Goal: Task Accomplishment & Management: Manage account settings

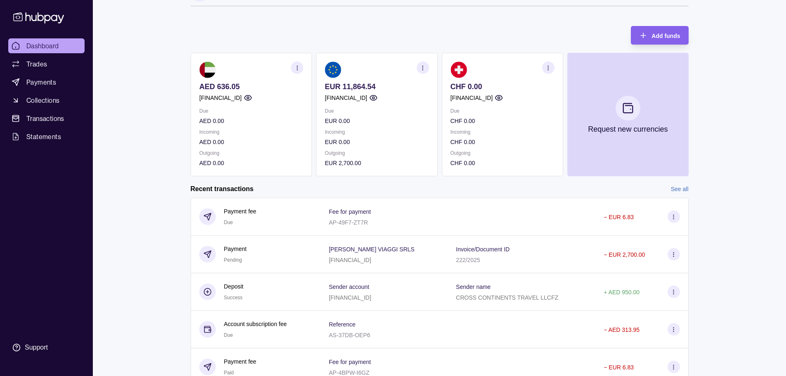
scroll to position [41, 0]
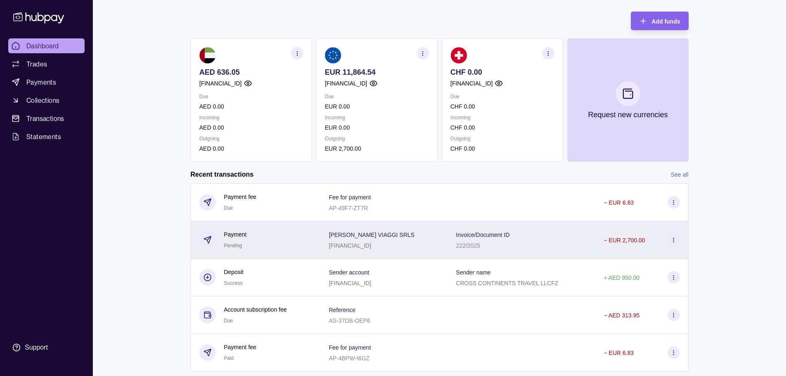
click at [672, 237] on icon at bounding box center [674, 240] width 6 height 6
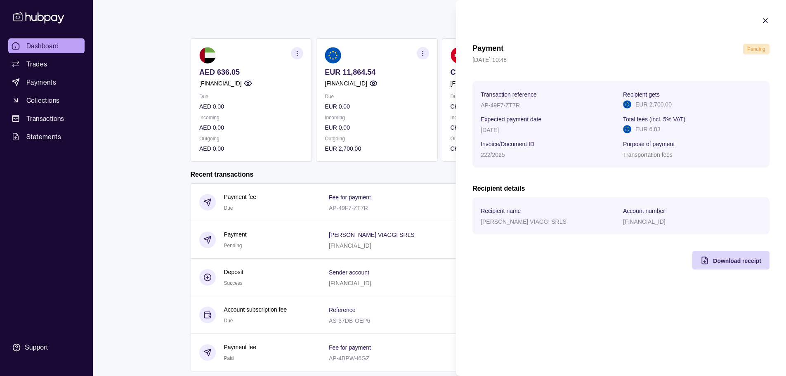
click at [151, 242] on html "Dashboard Trades Payments Collections Transactions Statements Support B Hello, …" at bounding box center [393, 178] width 786 height 439
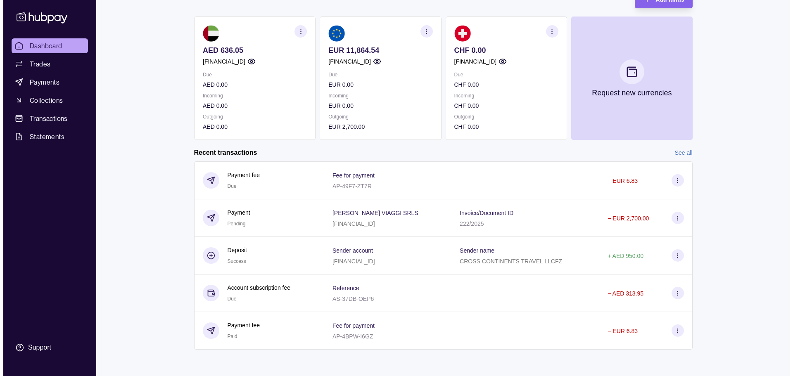
scroll to position [0, 0]
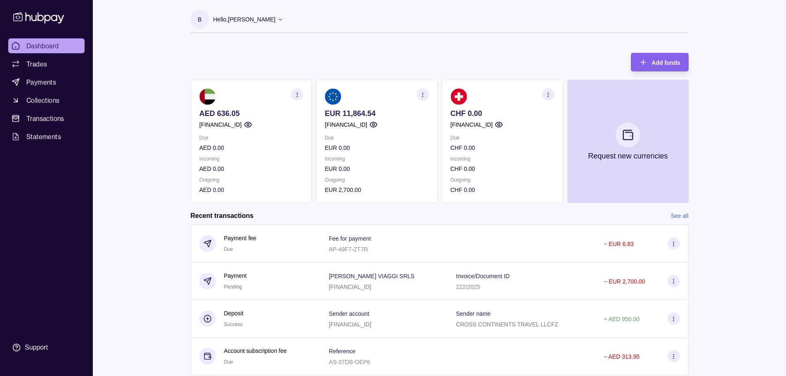
click at [261, 17] on p "Hello, [PERSON_NAME]" at bounding box center [244, 19] width 62 height 9
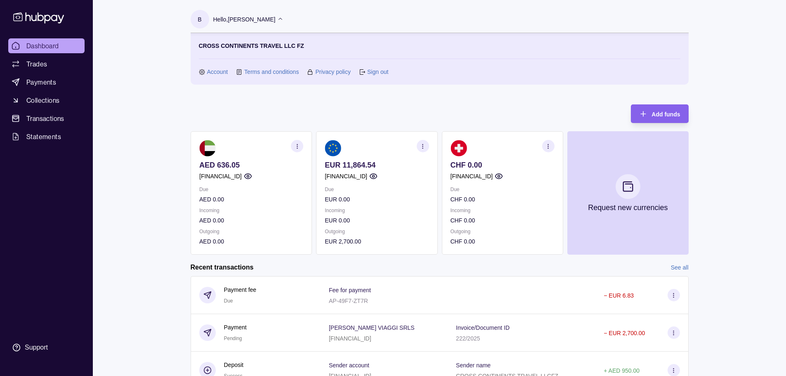
click at [385, 69] on link "Sign out" at bounding box center [377, 71] width 21 height 9
